Goal: Task Accomplishment & Management: Complete application form

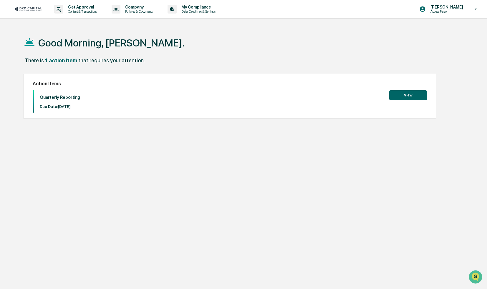
click at [409, 97] on button "View" at bounding box center [408, 95] width 38 height 10
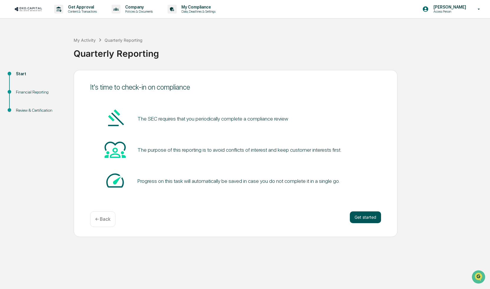
click at [364, 221] on button "Get started" at bounding box center [365, 218] width 31 height 12
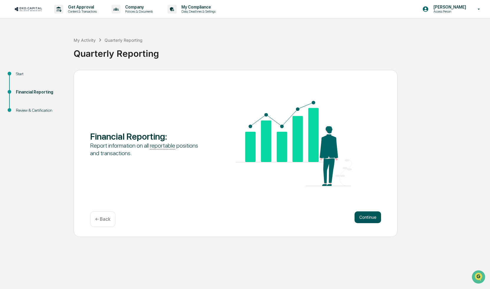
click at [366, 220] on button "Continue" at bounding box center [368, 218] width 27 height 12
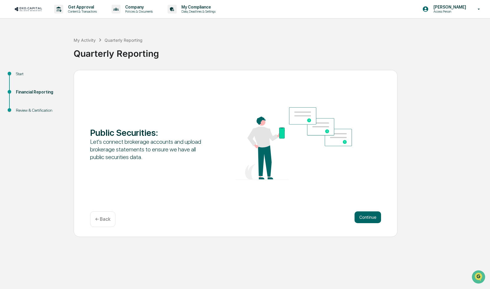
click at [366, 220] on button "Continue" at bounding box center [368, 218] width 27 height 12
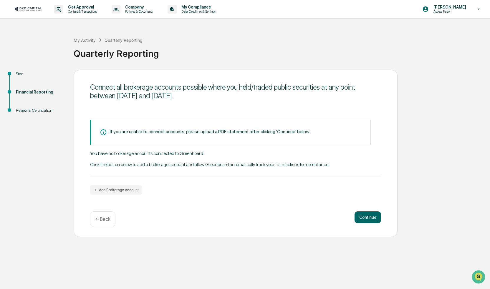
click at [366, 220] on button "Continue" at bounding box center [368, 218] width 27 height 12
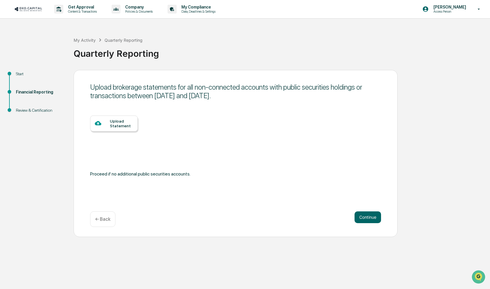
click at [366, 220] on button "Continue" at bounding box center [368, 218] width 27 height 12
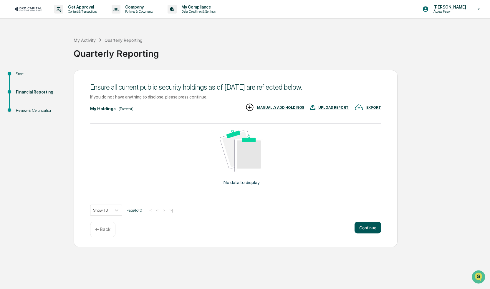
click at [369, 229] on button "Continue" at bounding box center [368, 228] width 27 height 12
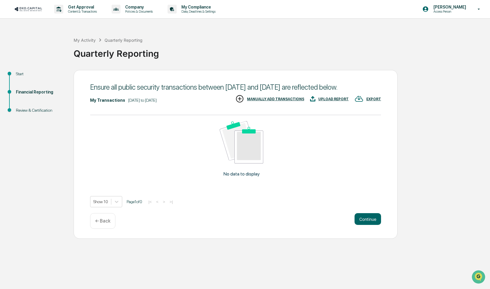
click at [369, 225] on button "Continue" at bounding box center [368, 220] width 27 height 12
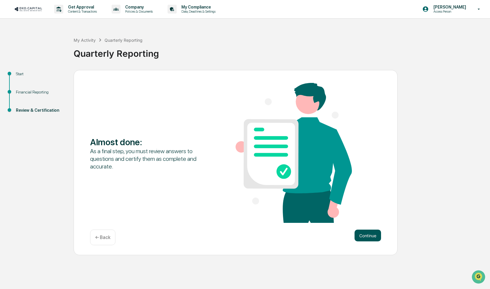
click at [368, 237] on button "Continue" at bounding box center [368, 236] width 27 height 12
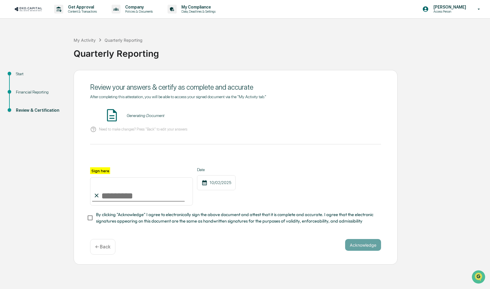
click at [368, 237] on div "Review your answers & certify as complete and accurate After completing this at…" at bounding box center [236, 167] width 324 height 195
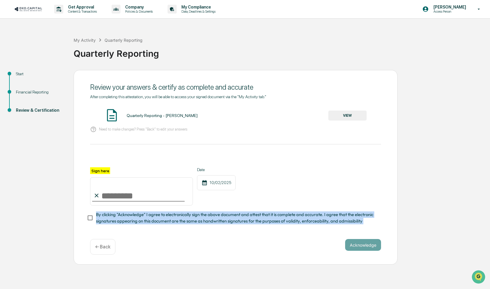
click at [368, 237] on div "Review your answers & certify as complete and accurate After completing this at…" at bounding box center [236, 167] width 324 height 195
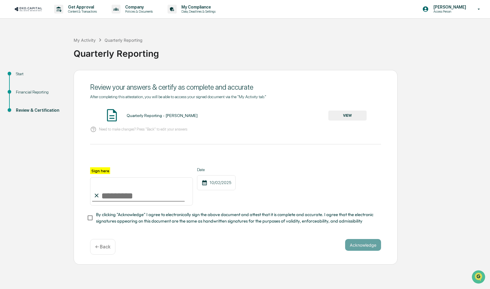
click at [368, 237] on div "Review your answers & certify as complete and accurate After completing this at…" at bounding box center [236, 167] width 324 height 195
click at [115, 195] on input "Sign here" at bounding box center [141, 192] width 103 height 28
type input "**********"
click at [360, 247] on button "Acknowledge" at bounding box center [363, 245] width 36 height 12
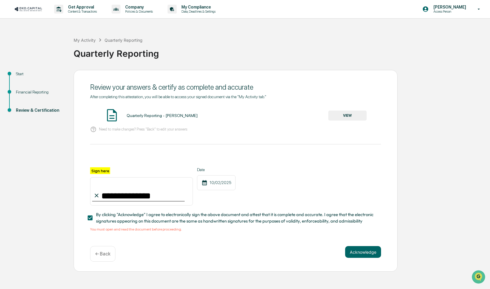
click at [351, 113] on button "VIEW" at bounding box center [347, 116] width 38 height 10
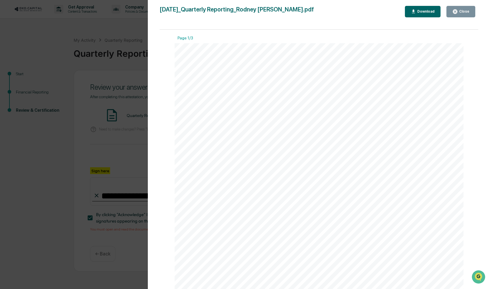
click at [463, 10] on div "Close" at bounding box center [463, 11] width 11 height 4
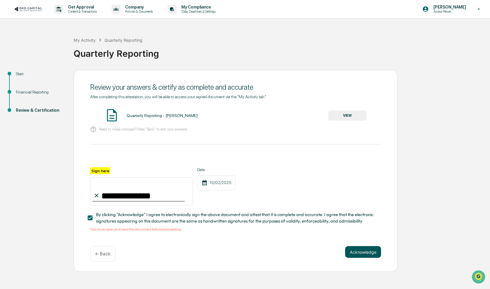
click at [361, 258] on button "Acknowledge" at bounding box center [363, 252] width 36 height 12
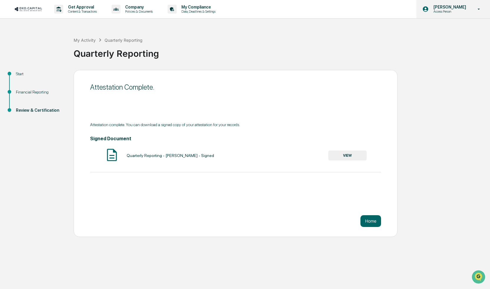
click at [476, 10] on icon at bounding box center [479, 9] width 10 height 6
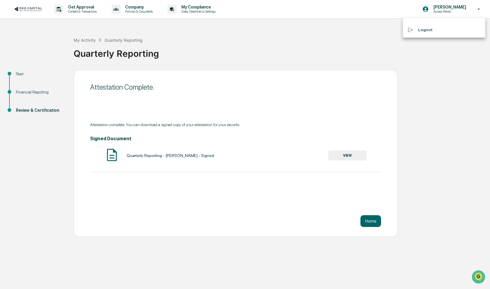
click at [424, 33] on li "Logout" at bounding box center [444, 29] width 82 height 11
